Goal: Task Accomplishment & Management: Manage account settings

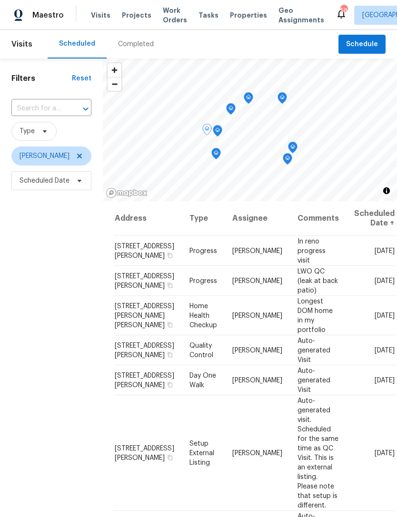
click at [0, 0] on span at bounding box center [0, 0] width 0 height 0
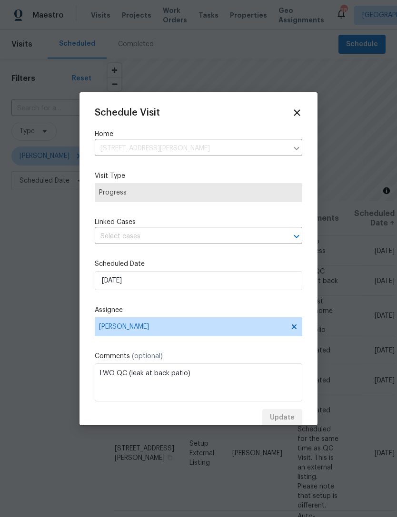
click at [118, 251] on div "Schedule Visit Home 8812 Bayaud Dr, Tampa, FL 33626 ​ Visit Type Progress Linke…" at bounding box center [198, 267] width 207 height 319
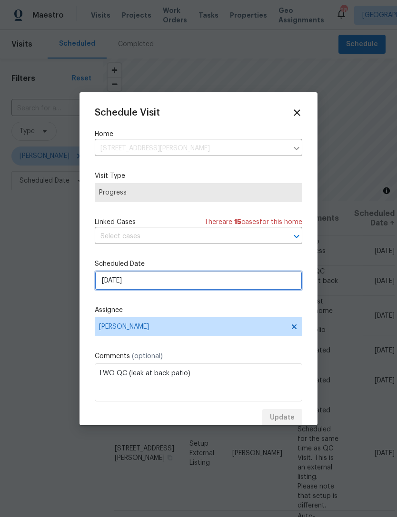
click at [120, 285] on input "8/20/2025" at bounding box center [198, 280] width 207 height 19
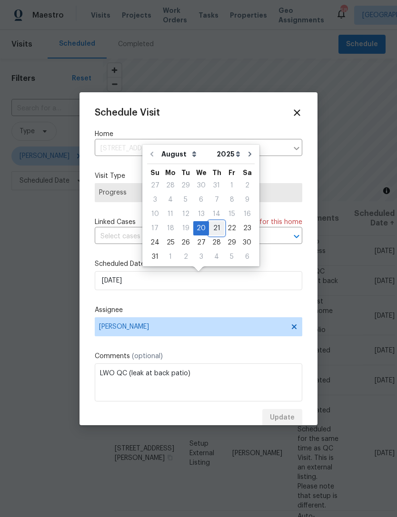
click at [213, 227] on div "21" at bounding box center [216, 228] width 15 height 13
type input "8/21/2025"
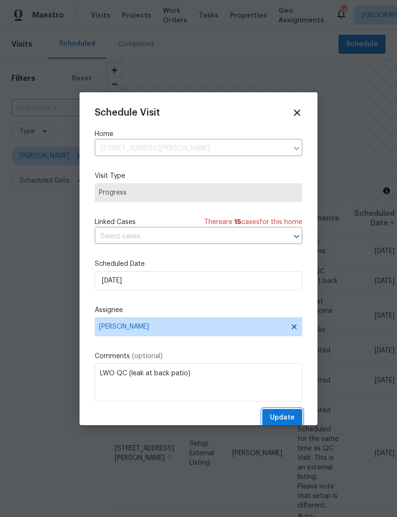
click at [278, 418] on span "Update" at bounding box center [282, 418] width 25 height 12
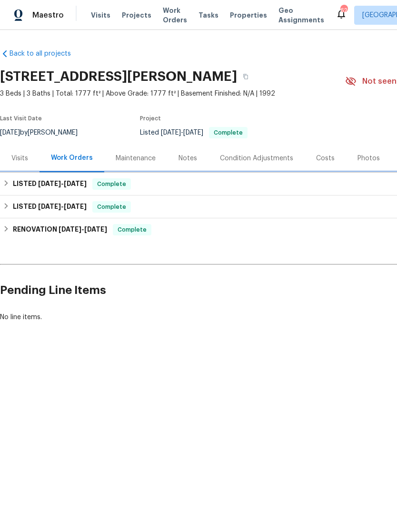
click at [30, 174] on div "LISTED 8/14/25 - 8/20/25 Complete" at bounding box center [269, 184] width 538 height 23
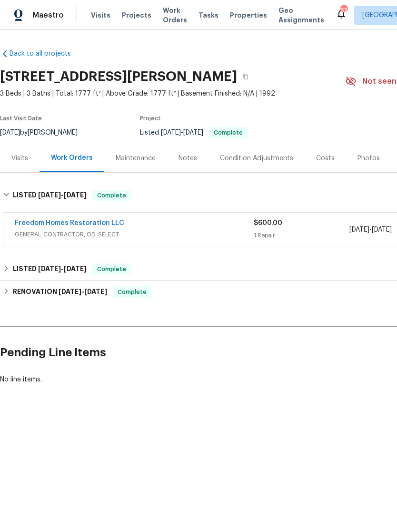
click at [30, 223] on link "Freedom Homes Restoration LLC" at bounding box center [69, 223] width 109 height 7
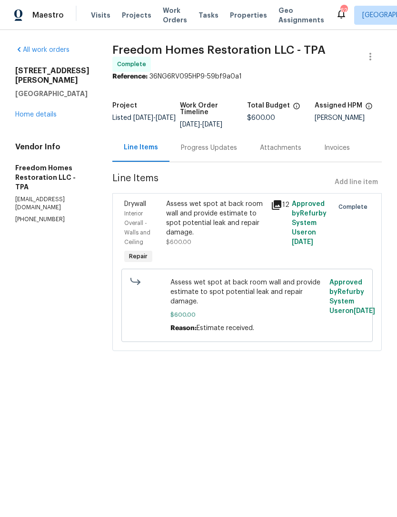
click at [36, 111] on link "Home details" at bounding box center [35, 114] width 41 height 7
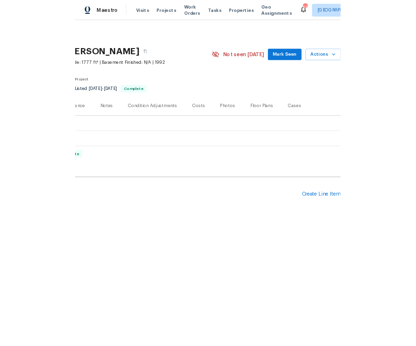
scroll to position [0, 141]
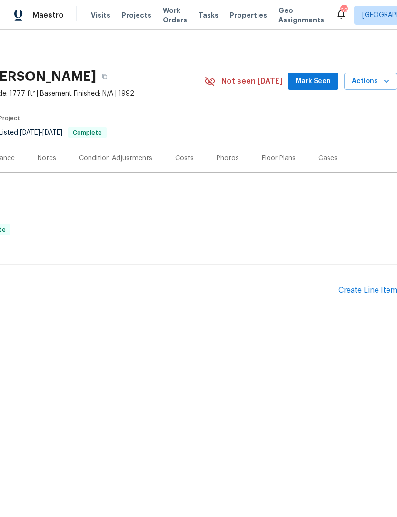
click at [375, 291] on div "Create Line Item" at bounding box center [367, 290] width 59 height 9
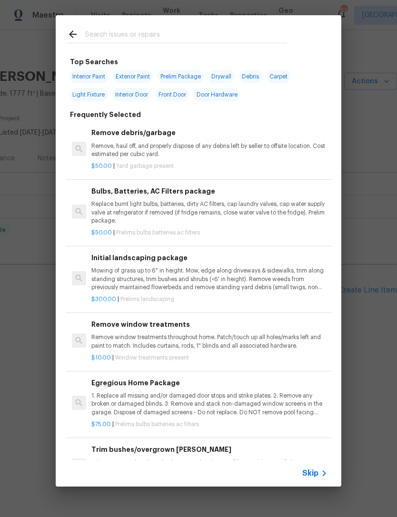
click at [319, 474] on icon at bounding box center [323, 473] width 11 height 11
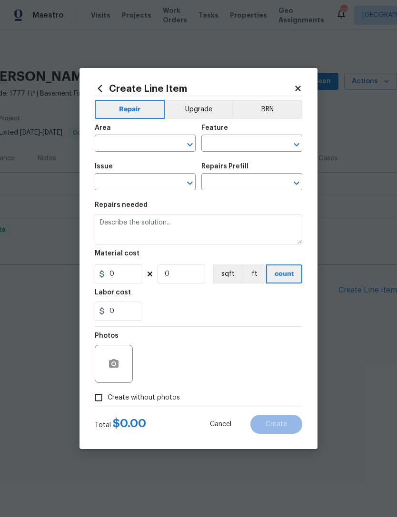
click at [128, 140] on input "text" at bounding box center [132, 144] width 74 height 15
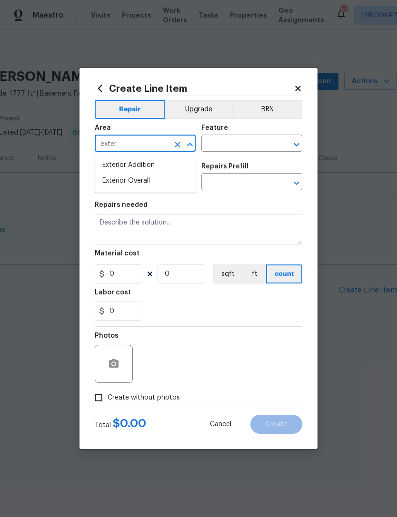
click at [122, 185] on li "Exterior Overall" at bounding box center [145, 181] width 101 height 16
type input "Exterior Overall"
click at [217, 143] on input "text" at bounding box center [238, 144] width 74 height 15
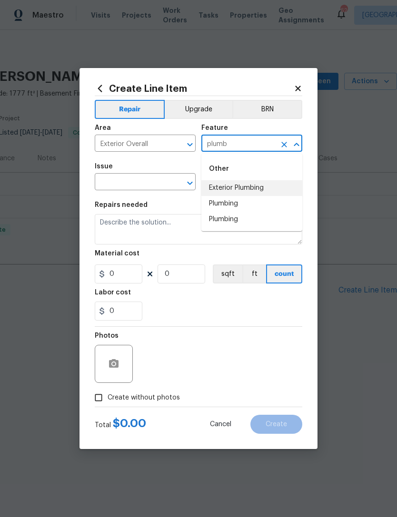
click at [220, 189] on li "Exterior Plumbing" at bounding box center [251, 188] width 101 height 16
type input "Exterior Plumbing"
click at [129, 187] on input "text" at bounding box center [132, 183] width 74 height 15
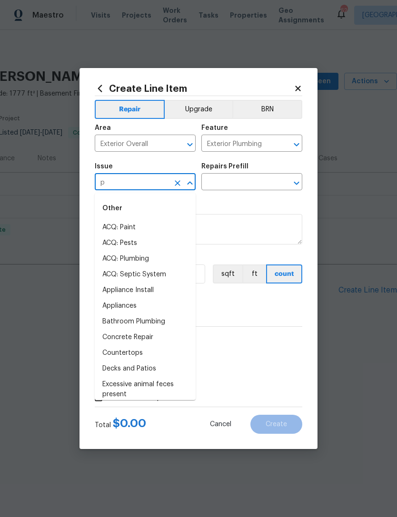
type input "pl"
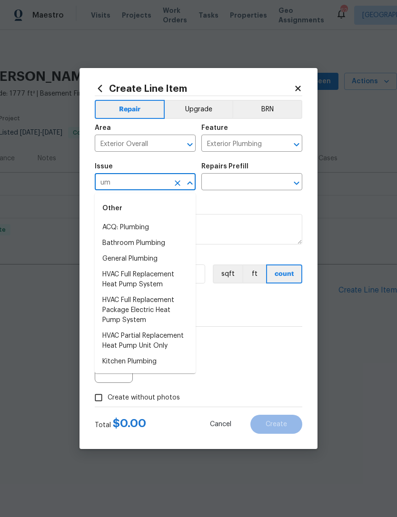
click at [115, 264] on li "General Plumbing" at bounding box center [145, 259] width 101 height 16
type input "General Plumbing"
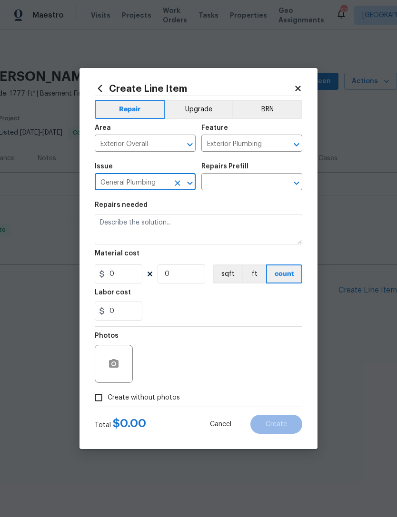
click at [222, 184] on input "text" at bounding box center [238, 183] width 74 height 15
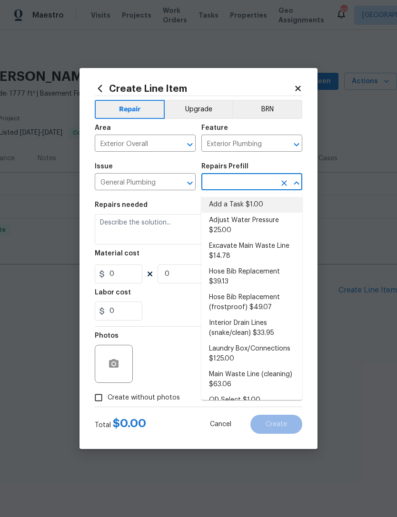
click at [226, 204] on li "Add a Task $1.00" at bounding box center [251, 205] width 101 height 16
type input "Add a Task $1.00"
type input "Plumbing"
type textarea "HPM to detail"
type input "1"
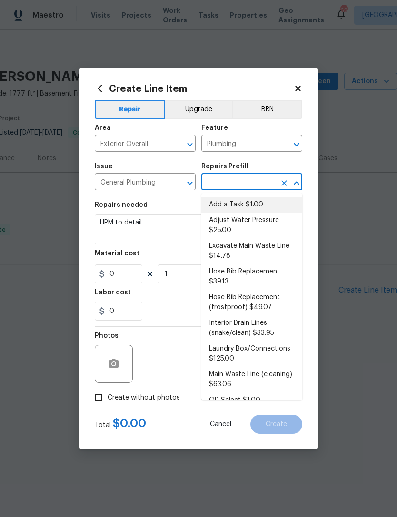
type input "Add a Task $1.00"
type input "1"
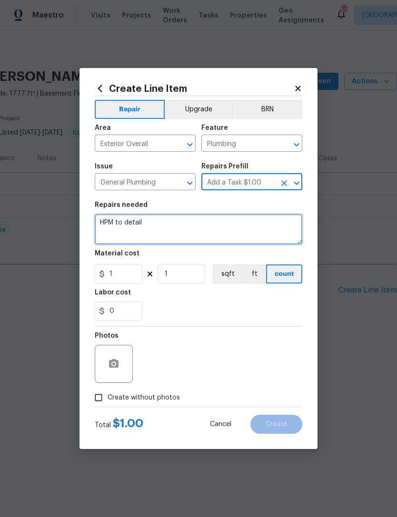
click at [139, 230] on textarea "HPM to detail" at bounding box center [198, 229] width 207 height 30
type textarea "H"
type textarea "Repair water leak at right side water spigot."
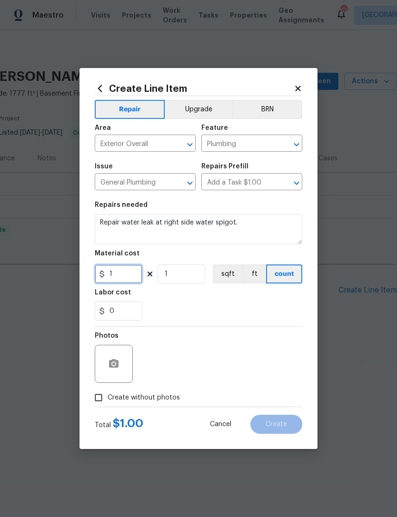
click at [119, 275] on input "1" at bounding box center [119, 274] width 48 height 19
type input "75"
click at [195, 303] on div "0" at bounding box center [198, 311] width 207 height 19
click at [115, 363] on icon "button" at bounding box center [113, 363] width 11 height 11
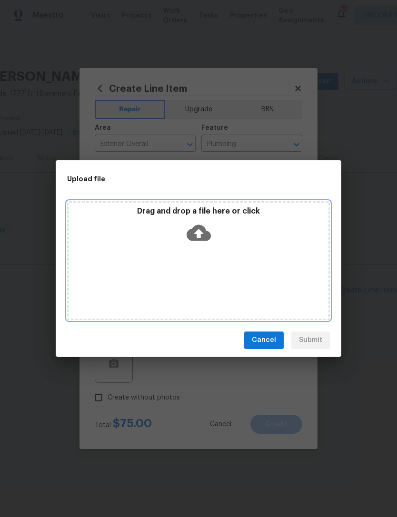
click at [159, 217] on div "Drag and drop a file here or click" at bounding box center [199, 227] width 260 height 41
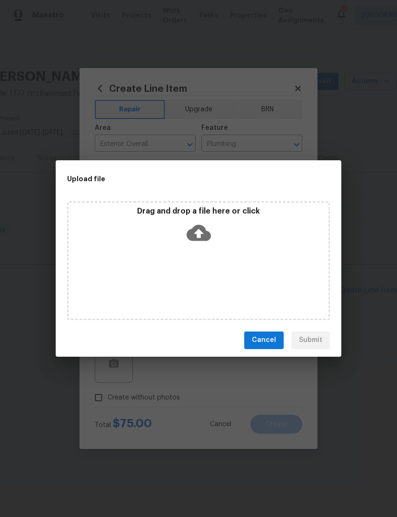
scroll to position [0, 122]
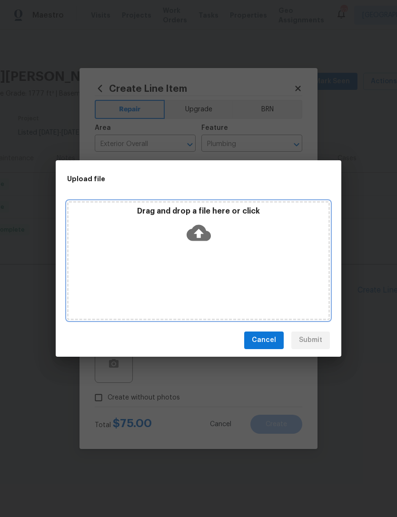
click at [177, 217] on p "Drag and drop a file here or click" at bounding box center [199, 212] width 260 height 10
click at [168, 217] on p "Drag and drop a file here or click" at bounding box center [199, 212] width 260 height 10
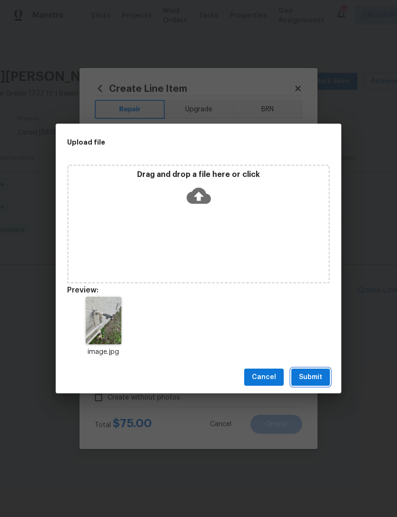
click at [327, 378] on button "Submit" at bounding box center [310, 378] width 39 height 18
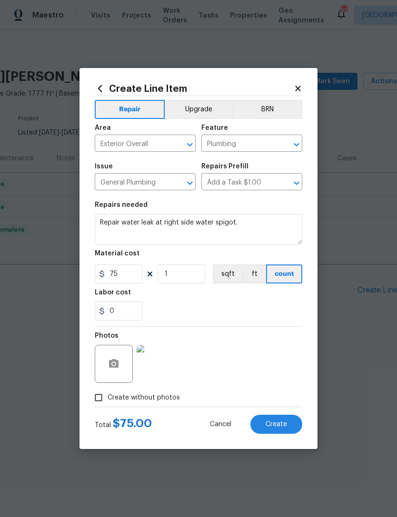
click at [268, 420] on button "Create" at bounding box center [276, 424] width 52 height 19
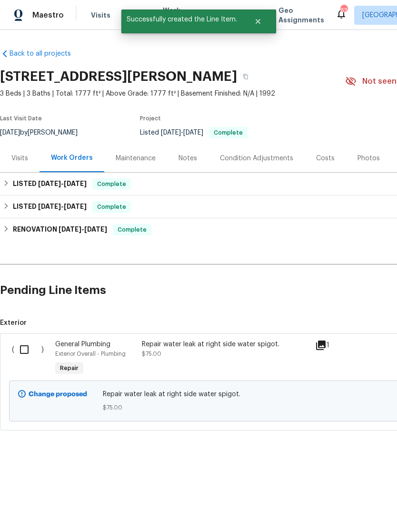
scroll to position [0, 0]
click at [20, 351] on input "checkbox" at bounding box center [27, 350] width 27 height 20
checkbox input "true"
click at [361, 489] on span "Create Work Order" at bounding box center [342, 494] width 63 height 12
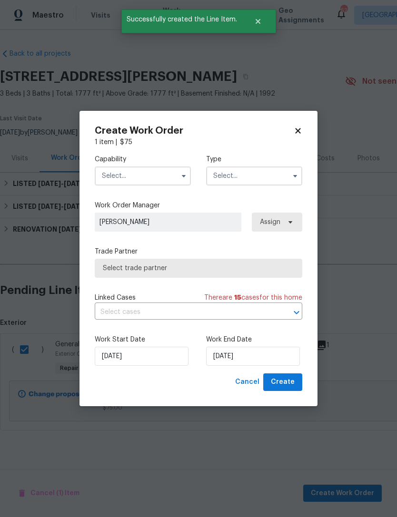
click at [187, 178] on icon "button" at bounding box center [184, 176] width 8 height 8
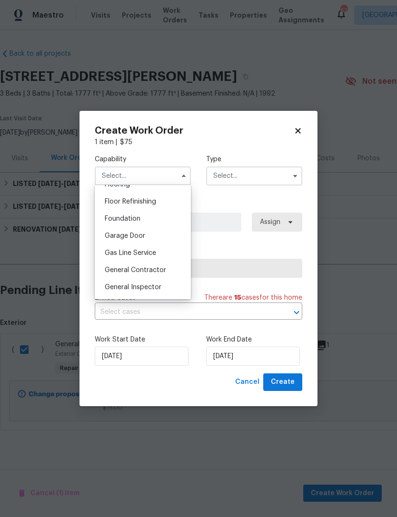
scroll to position [380, 0]
click at [111, 273] on span "General Contractor" at bounding box center [135, 270] width 61 height 7
type input "General Contractor"
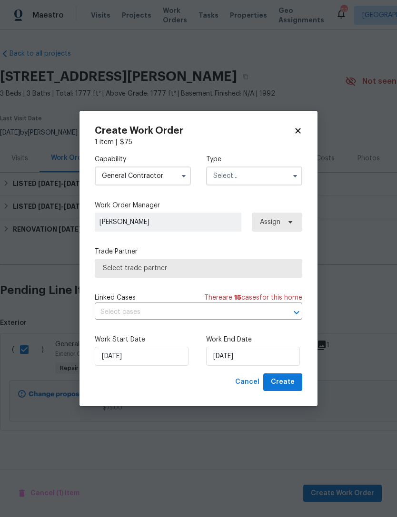
click at [269, 176] on input "text" at bounding box center [254, 176] width 96 height 19
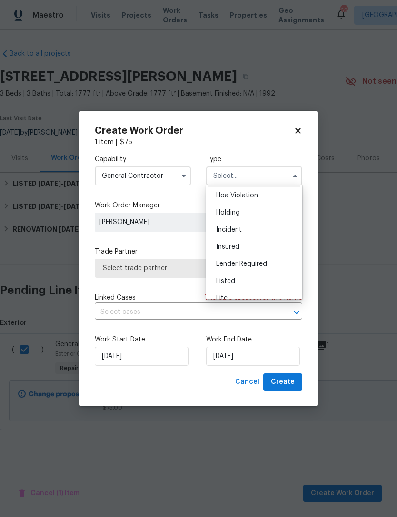
scroll to position [37, 0]
click at [246, 259] on div "Listed" at bounding box center [253, 262] width 91 height 17
type input "Listed"
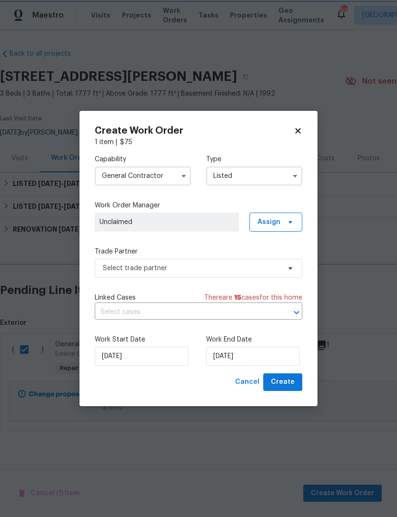
scroll to position [0, 0]
click at [282, 222] on span "Assign" at bounding box center [275, 222] width 53 height 19
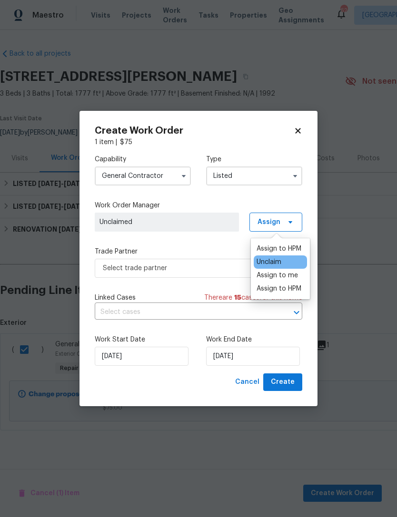
click at [281, 246] on div "Assign to HPM" at bounding box center [278, 249] width 45 height 10
click at [293, 275] on div "Assign to me" at bounding box center [276, 276] width 41 height 10
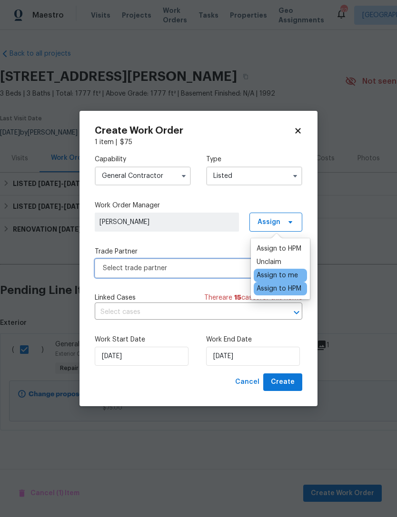
click at [228, 270] on span "Select trade partner" at bounding box center [191, 269] width 177 height 10
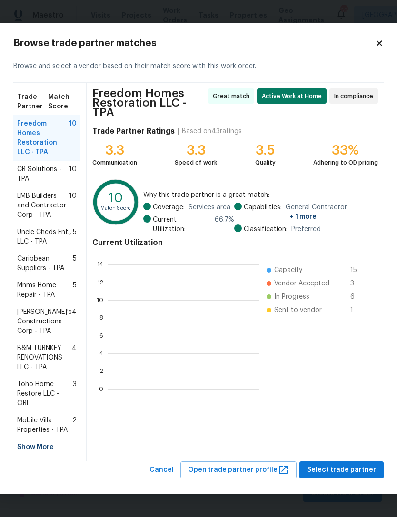
scroll to position [1, 1]
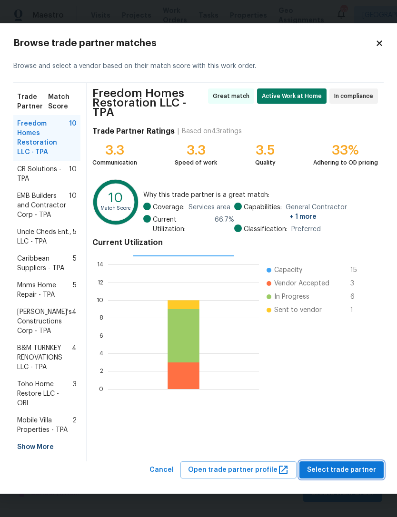
click at [325, 468] on span "Select trade partner" at bounding box center [341, 470] width 69 height 12
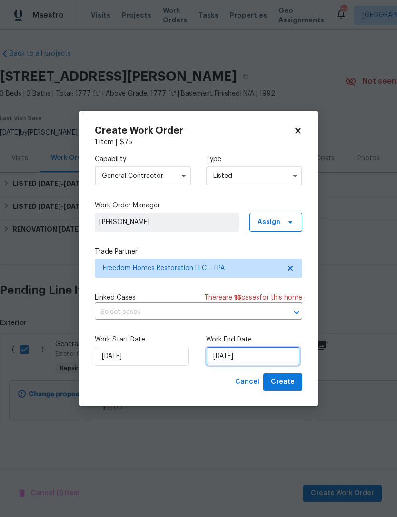
click at [225, 358] on input "8/20/2025" at bounding box center [253, 356] width 94 height 19
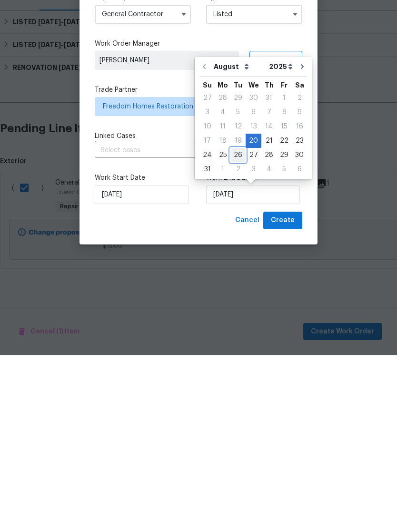
click at [232, 310] on div "26" at bounding box center [237, 316] width 15 height 13
type input "8/26/2025"
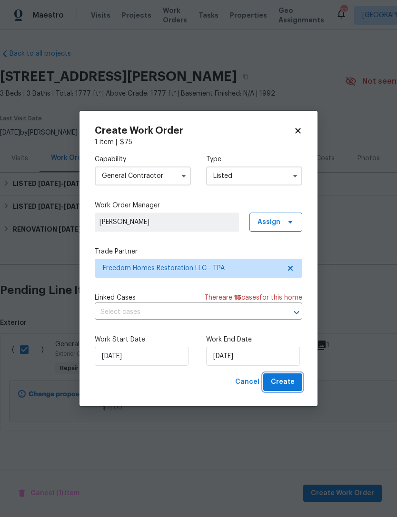
click at [286, 390] on button "Create" at bounding box center [282, 383] width 39 height 18
checkbox input "false"
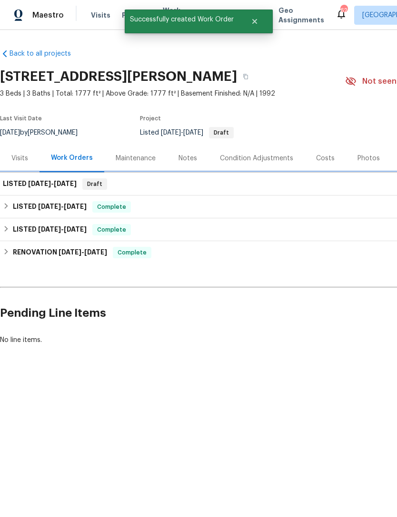
click at [41, 184] on span "8/20/25" at bounding box center [39, 183] width 23 height 7
click at [143, 185] on div "LISTED 8/20/25 - 8/26/25 Draft" at bounding box center [269, 183] width 532 height 11
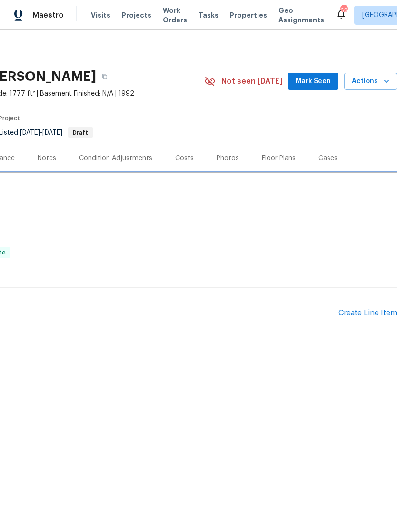
scroll to position [0, 141]
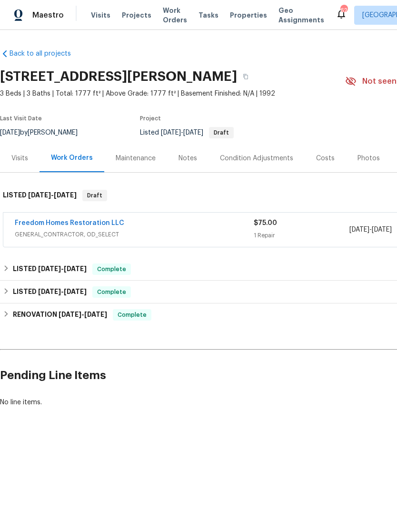
click at [58, 225] on link "Freedom Homes Restoration LLC" at bounding box center [69, 223] width 109 height 7
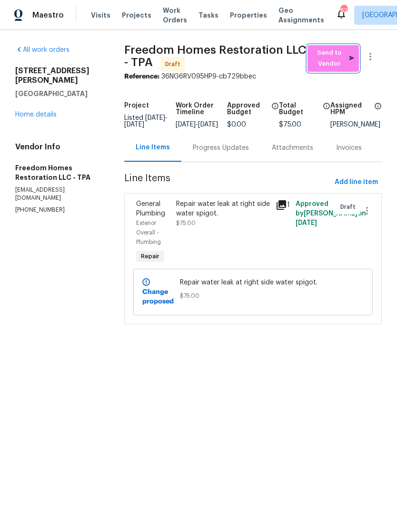
click at [324, 59] on span "Send to Vendor" at bounding box center [333, 59] width 42 height 22
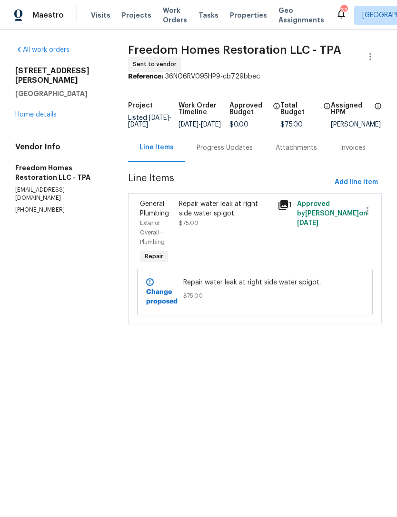
click at [33, 111] on link "Home details" at bounding box center [35, 114] width 41 height 7
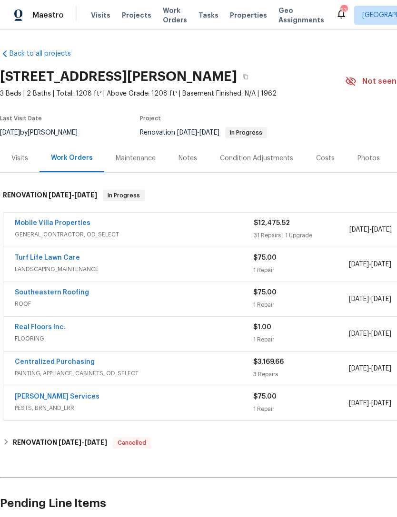
scroll to position [52, 141]
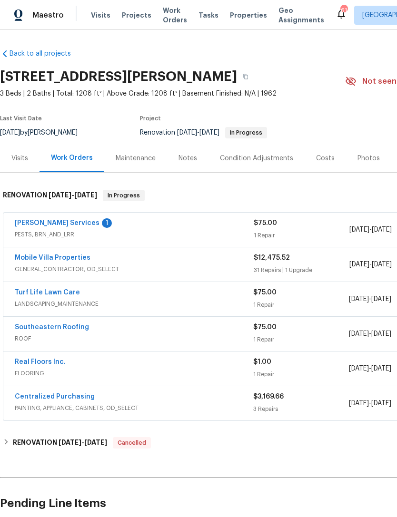
click at [35, 224] on link "[PERSON_NAME] Services" at bounding box center [57, 223] width 85 height 7
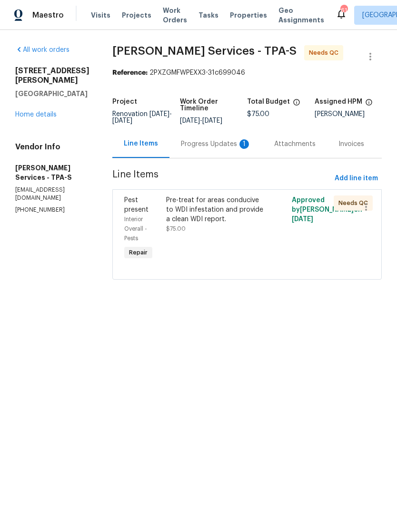
click at [210, 158] on div "Progress Updates 1" at bounding box center [215, 144] width 93 height 28
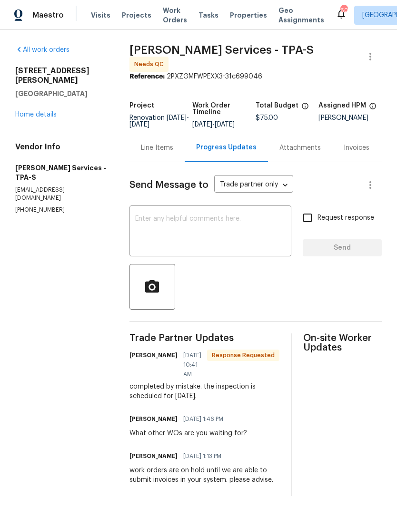
click at [250, 225] on textarea at bounding box center [210, 232] width 150 height 33
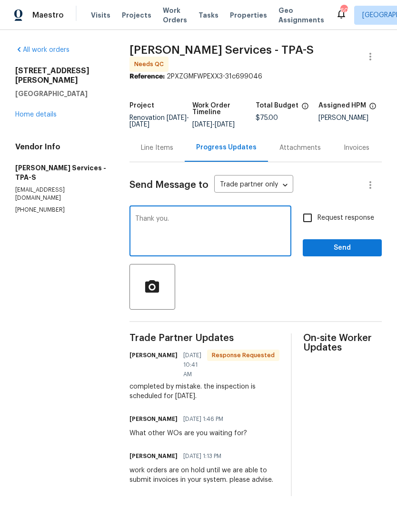
type textarea "Thank you."
click at [351, 257] on button "Send" at bounding box center [342, 248] width 79 height 18
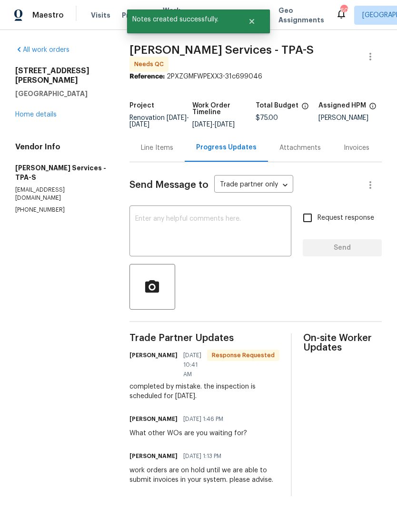
click at [22, 111] on link "Home details" at bounding box center [35, 114] width 41 height 7
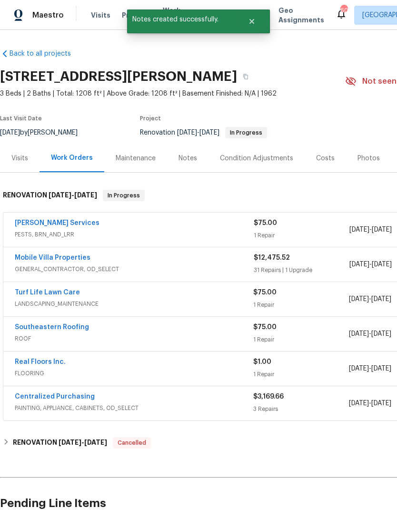
click at [34, 293] on link "Turf Life Lawn Care" at bounding box center [47, 292] width 65 height 7
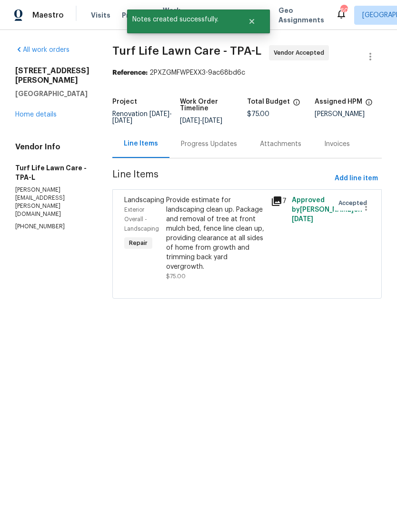
click at [202, 148] on div "Progress Updates" at bounding box center [209, 144] width 56 height 10
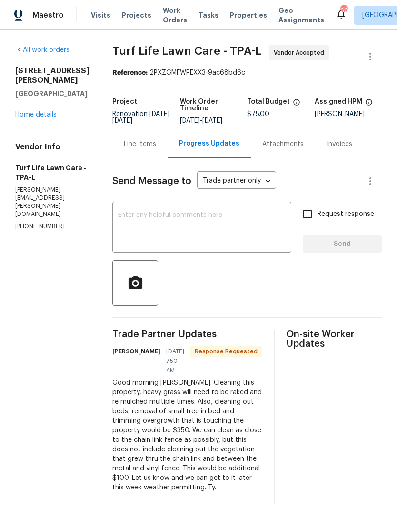
click at [206, 217] on textarea at bounding box center [201, 228] width 167 height 33
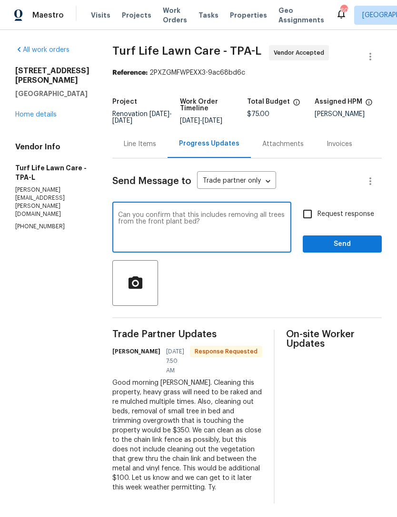
type textarea "Can you confirm that this includes removing all trees from the front plant bed?"
click at [314, 212] on input "Request response" at bounding box center [307, 214] width 20 height 20
checkbox input "true"
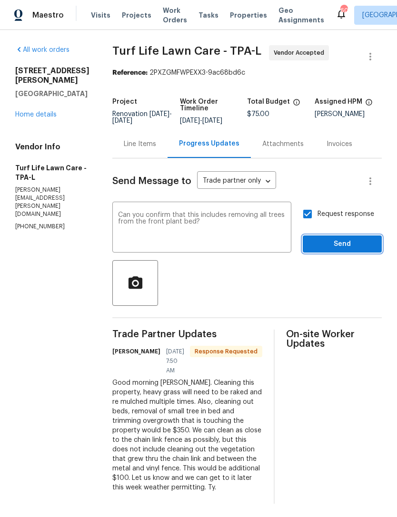
click at [335, 248] on span "Send" at bounding box center [342, 244] width 64 height 12
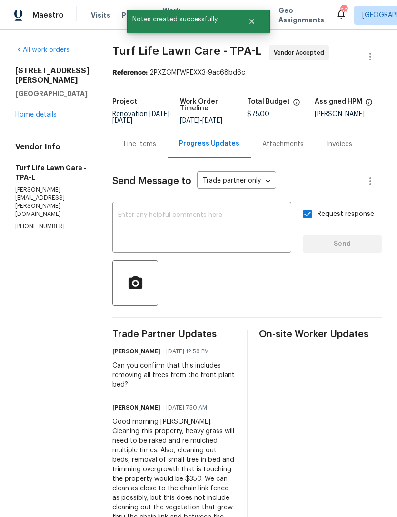
click at [38, 123] on div "All work orders [STREET_ADDRESS][PERSON_NAME] Home details Vendor Info Turf Lif…" at bounding box center [52, 138] width 74 height 186
click at [37, 117] on link "Home details" at bounding box center [35, 114] width 41 height 7
